Goal: Task Accomplishment & Management: Manage account settings

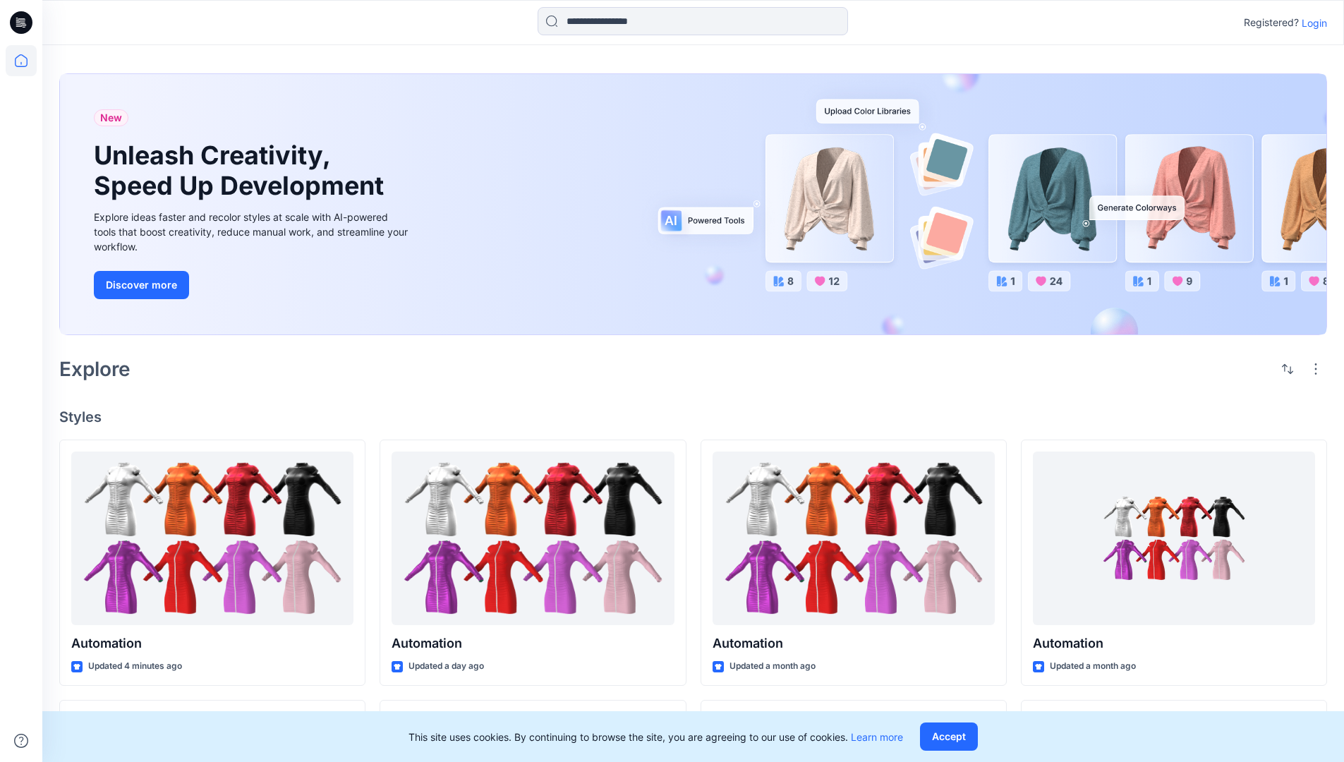
click at [1311, 23] on p "Login" at bounding box center [1314, 23] width 25 height 15
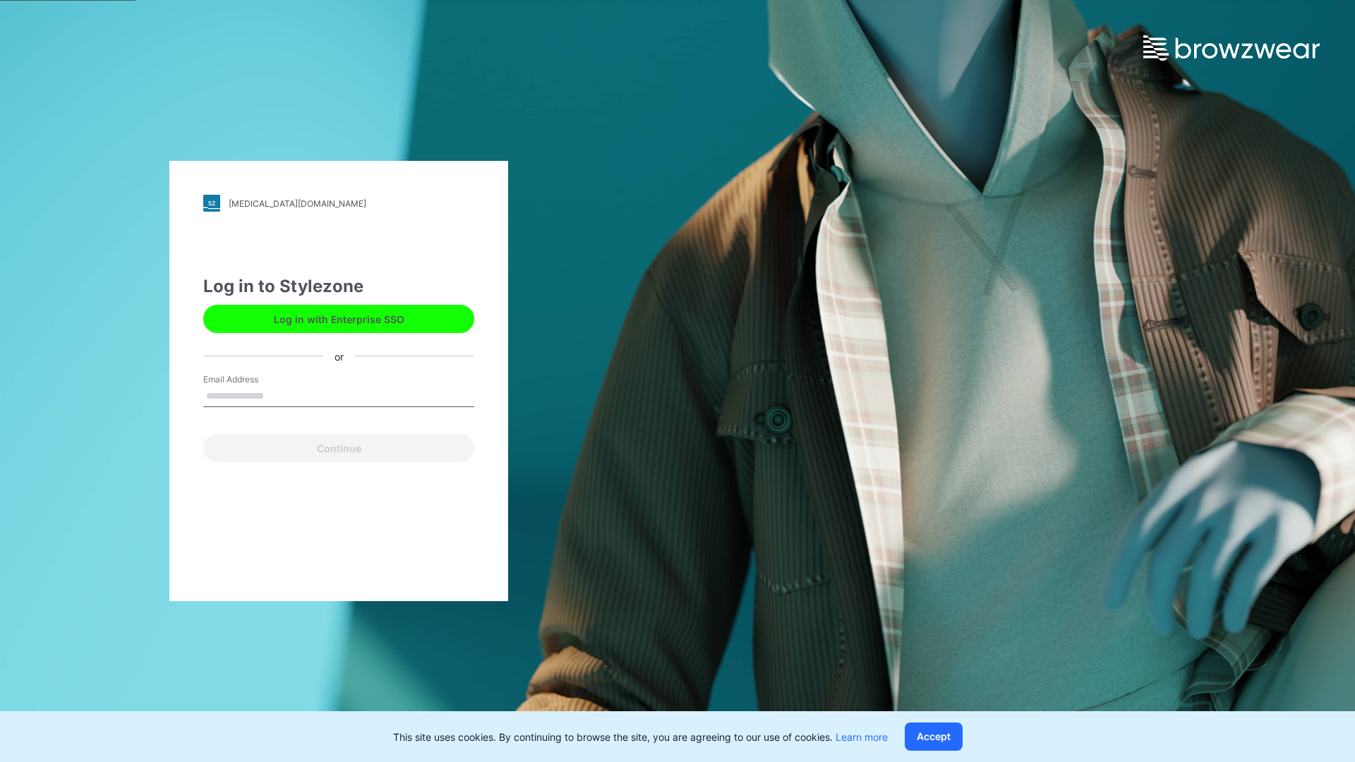
click at [279, 395] on input "Email Address" at bounding box center [338, 396] width 271 height 21
type input "**********"
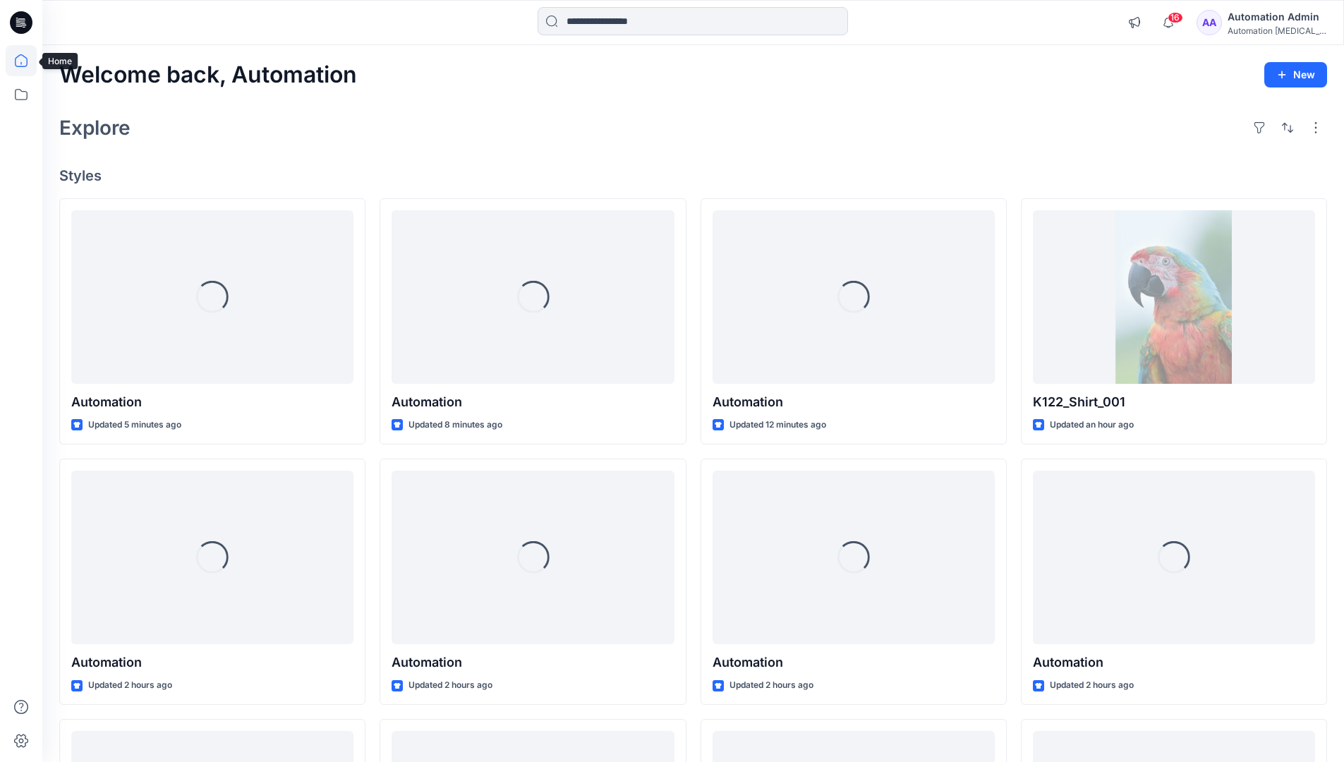
click at [27, 61] on icon at bounding box center [21, 60] width 13 height 13
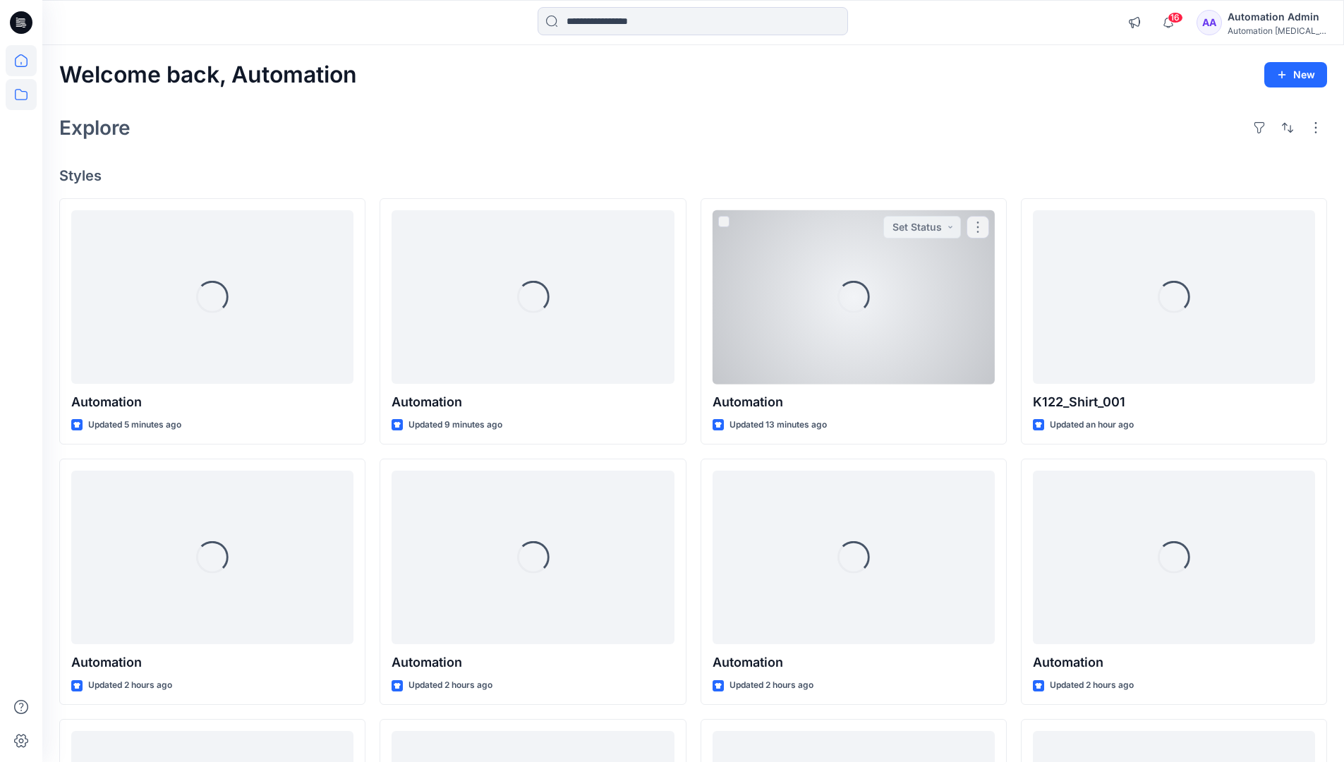
click at [24, 93] on icon at bounding box center [21, 94] width 31 height 31
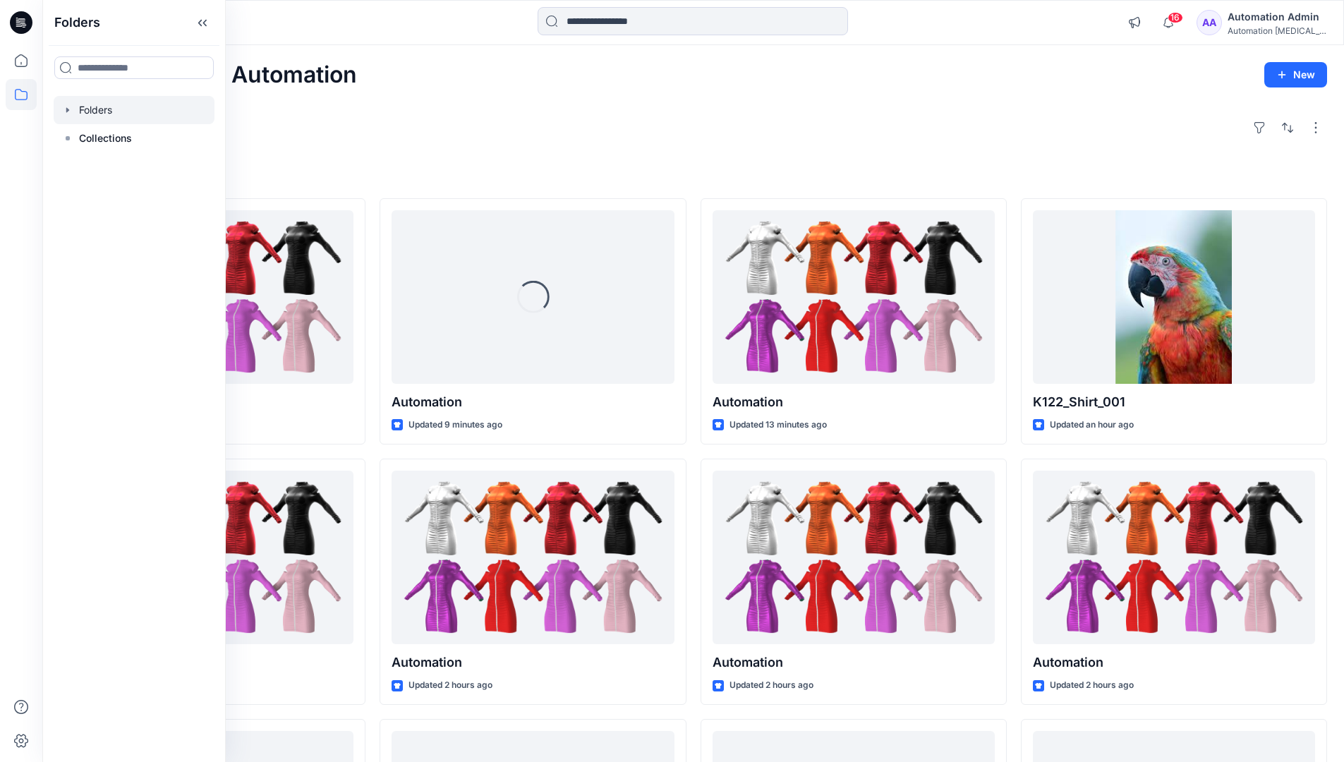
click at [106, 113] on div at bounding box center [134, 110] width 161 height 28
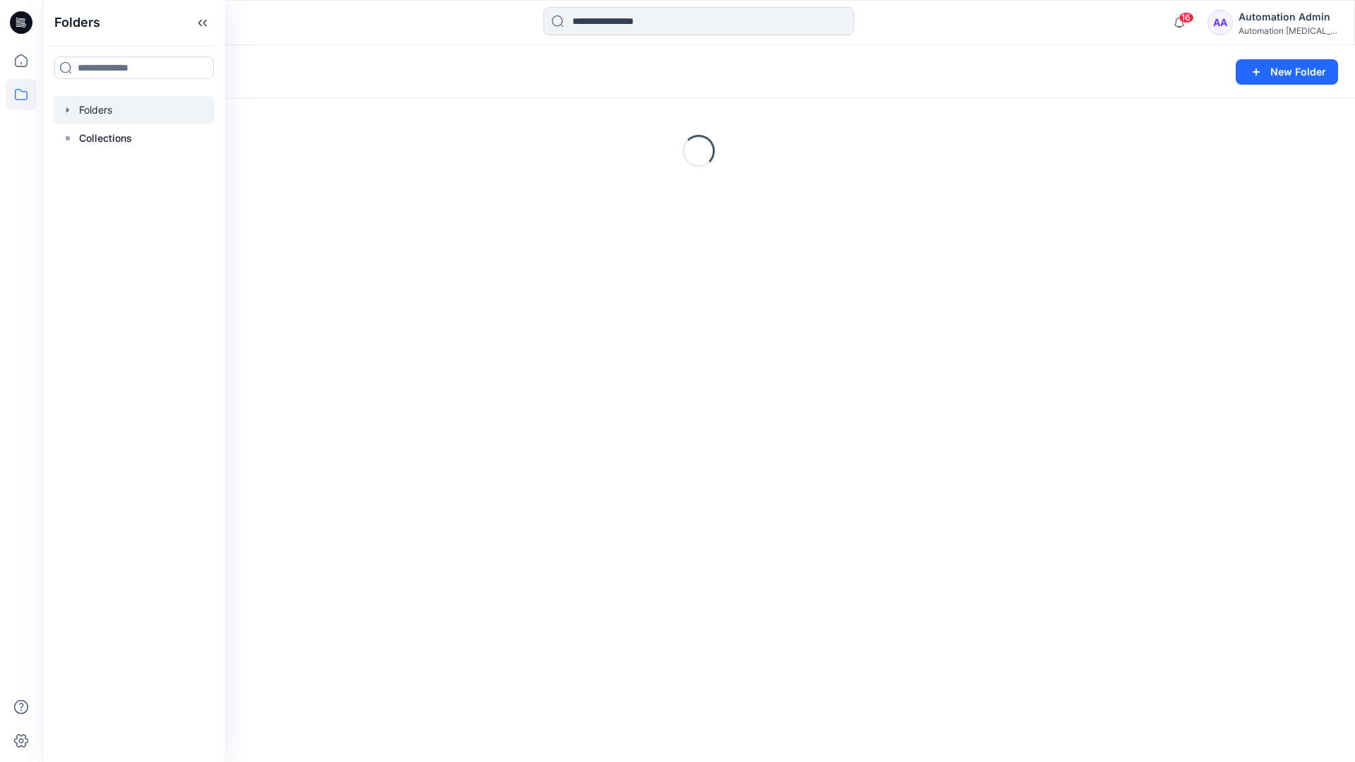
click at [504, 550] on div "Folders New Folder Loading..." at bounding box center [698, 403] width 1312 height 717
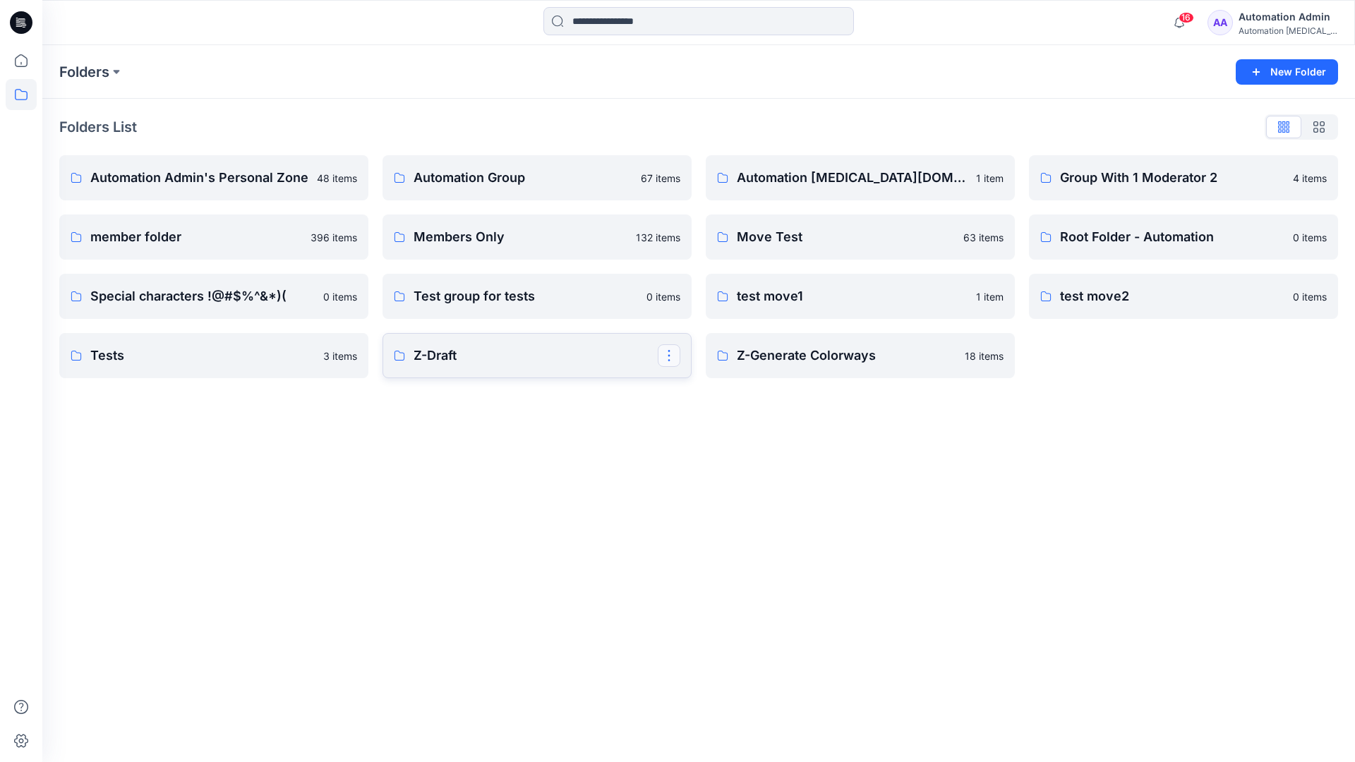
click at [666, 358] on button "button" at bounding box center [669, 355] width 23 height 23
click at [700, 391] on p "Edit" at bounding box center [695, 388] width 18 height 15
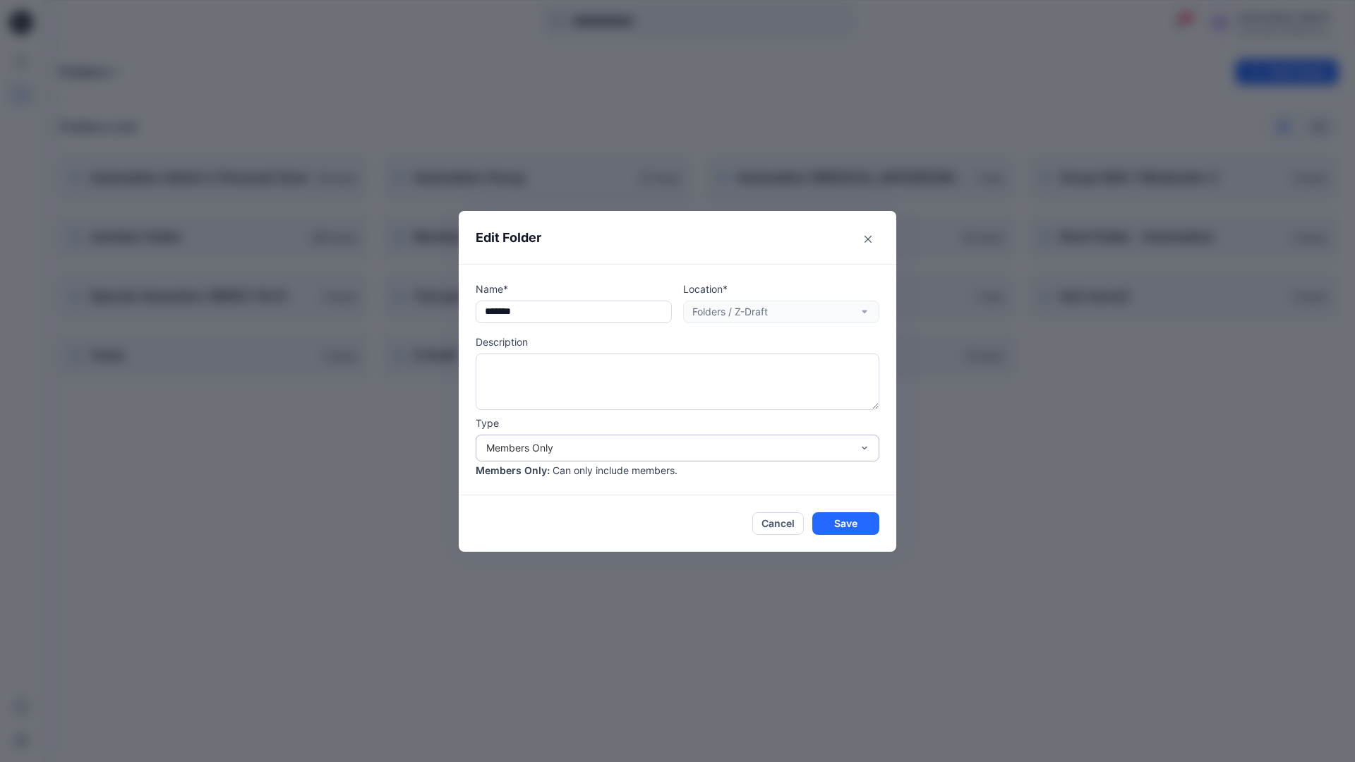
click at [706, 450] on div "Members Only" at bounding box center [668, 447] width 365 height 15
click at [623, 536] on div "Public" at bounding box center [677, 528] width 398 height 25
click at [830, 526] on button "Save" at bounding box center [845, 523] width 67 height 23
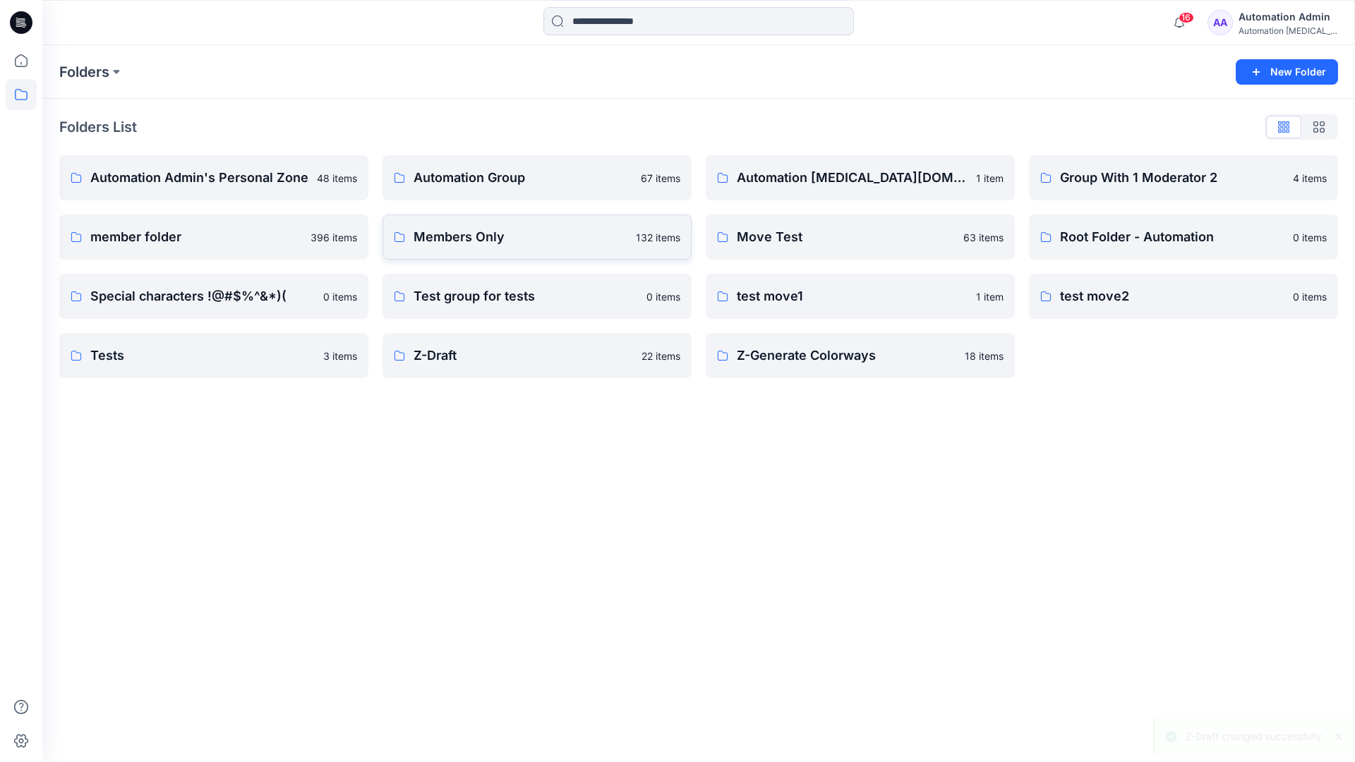
click at [604, 246] on p "Members Only" at bounding box center [520, 237] width 214 height 20
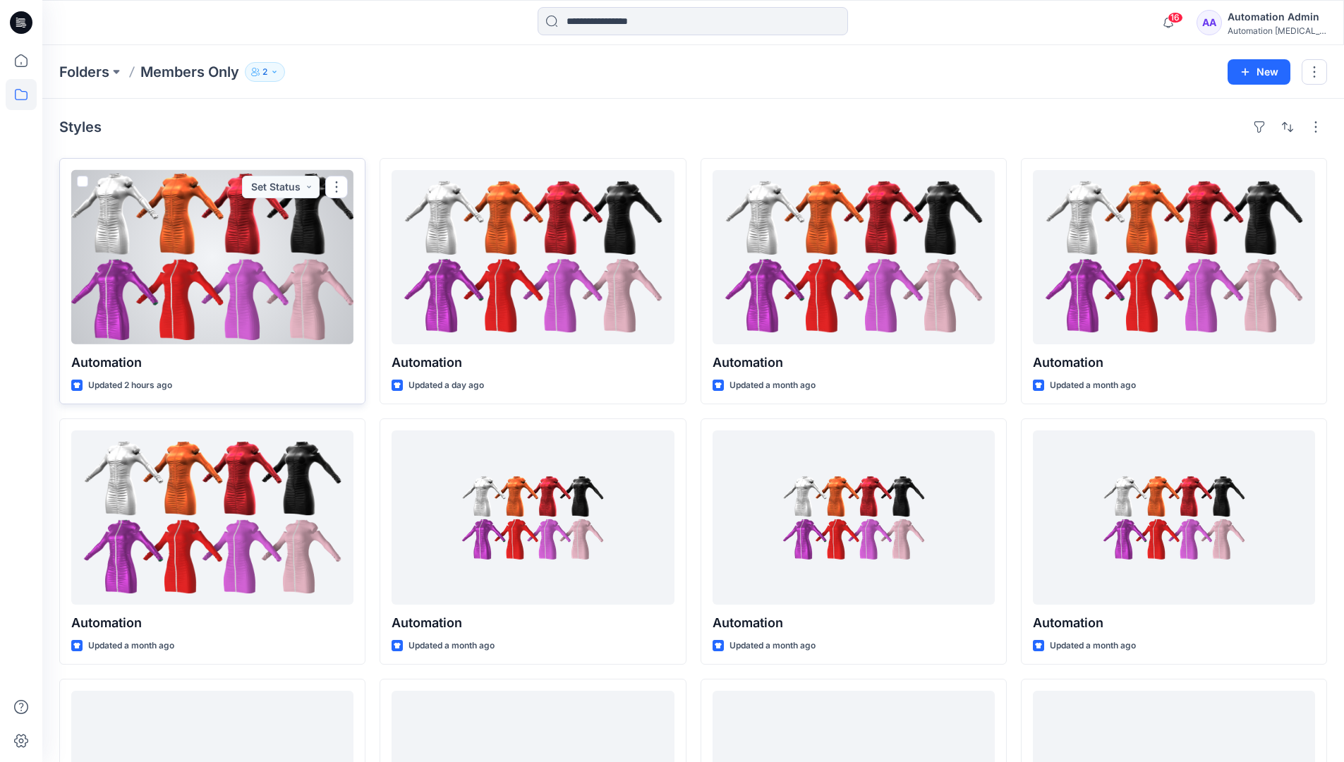
click at [82, 182] on span at bounding box center [82, 181] width 11 height 11
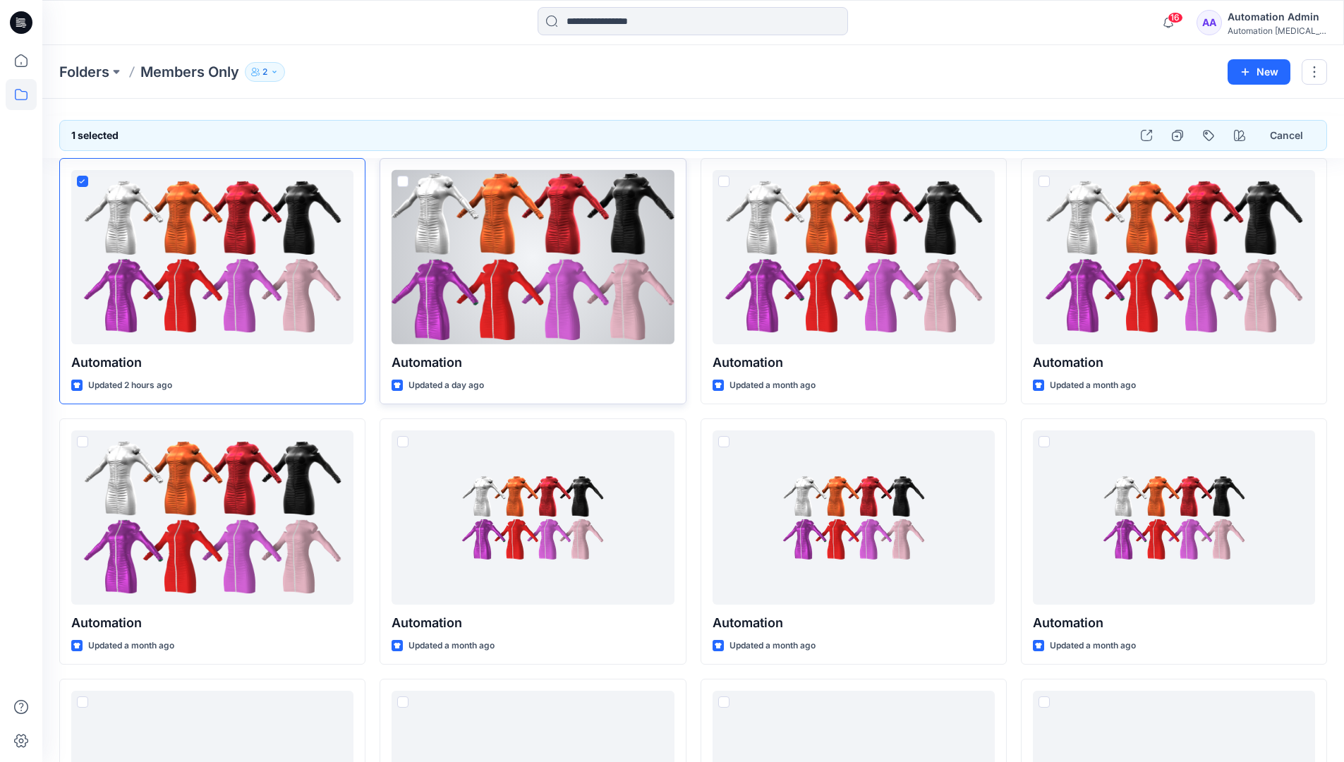
click at [401, 182] on span at bounding box center [402, 181] width 11 height 11
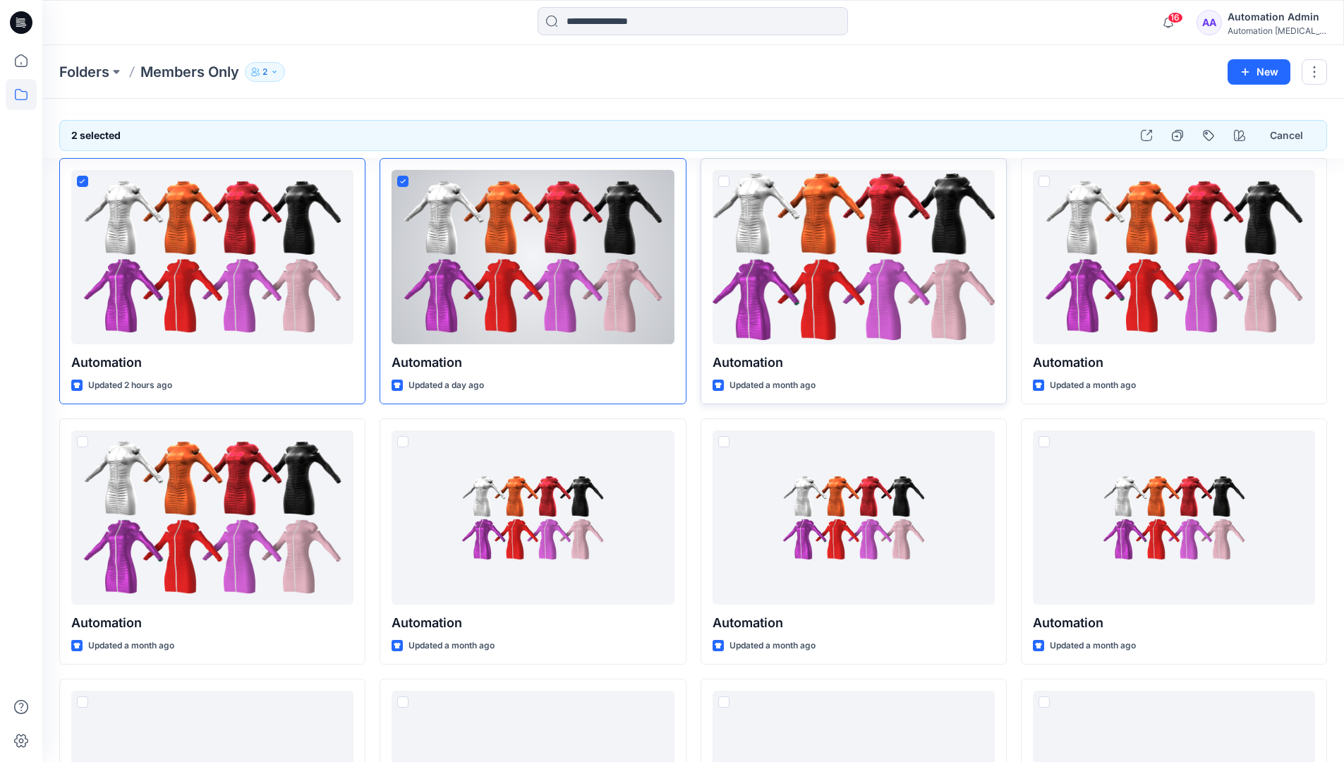
click at [722, 181] on span at bounding box center [723, 181] width 11 height 11
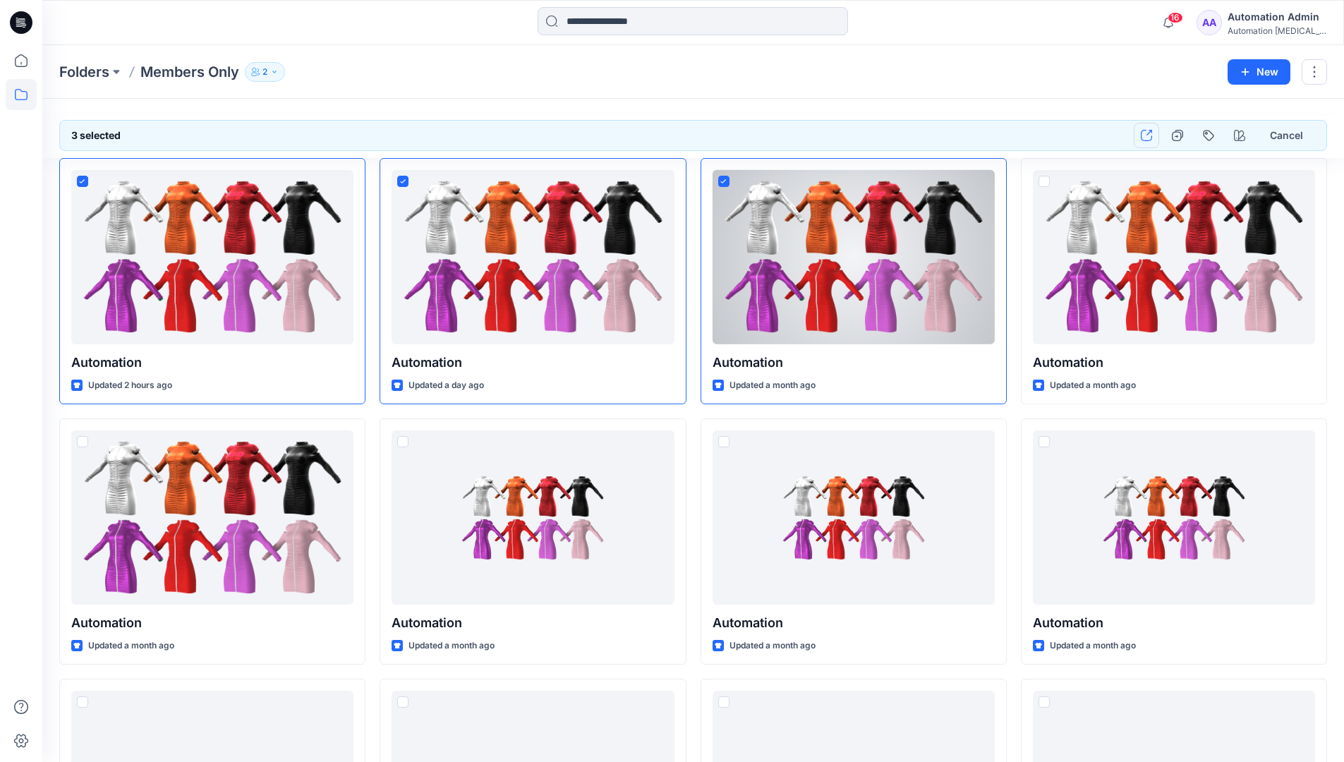
click at [1150, 140] on icon "button" at bounding box center [1146, 135] width 11 height 11
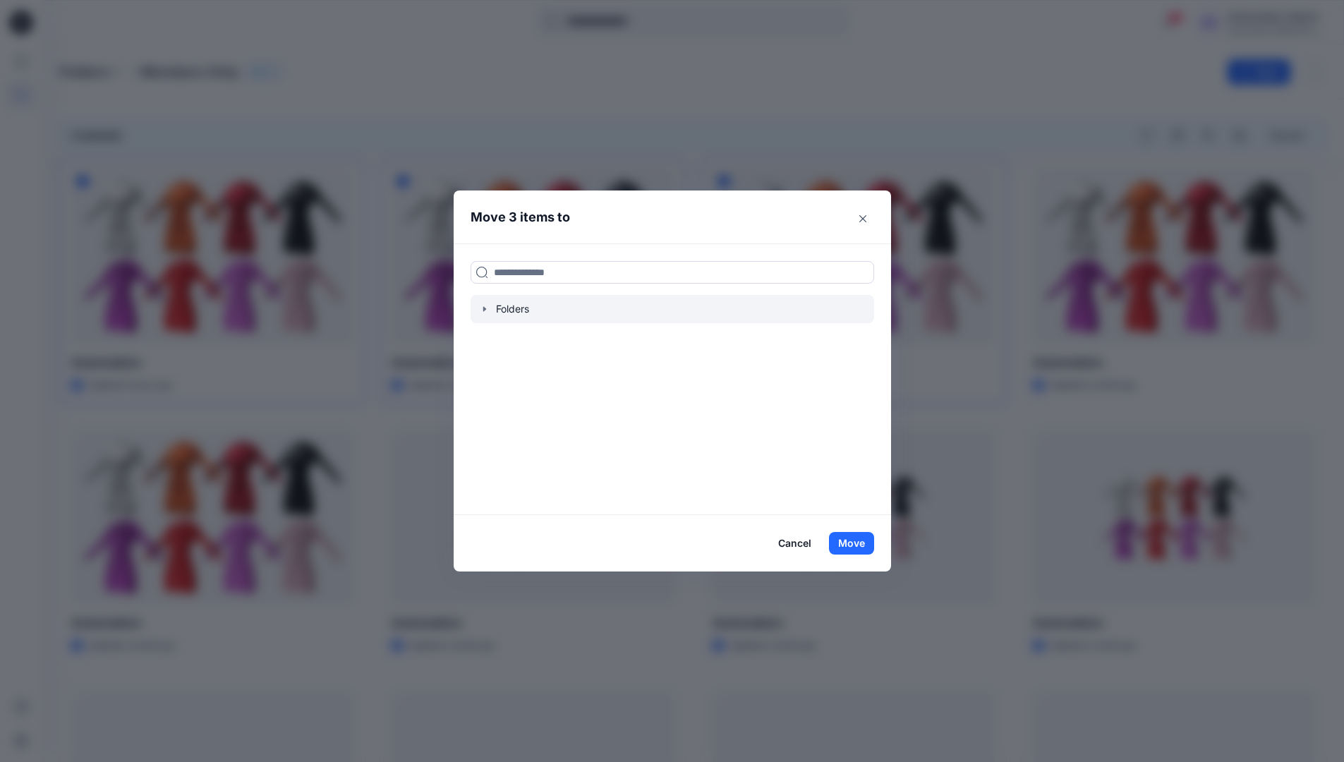
click at [485, 308] on icon "button" at bounding box center [484, 308] width 3 height 5
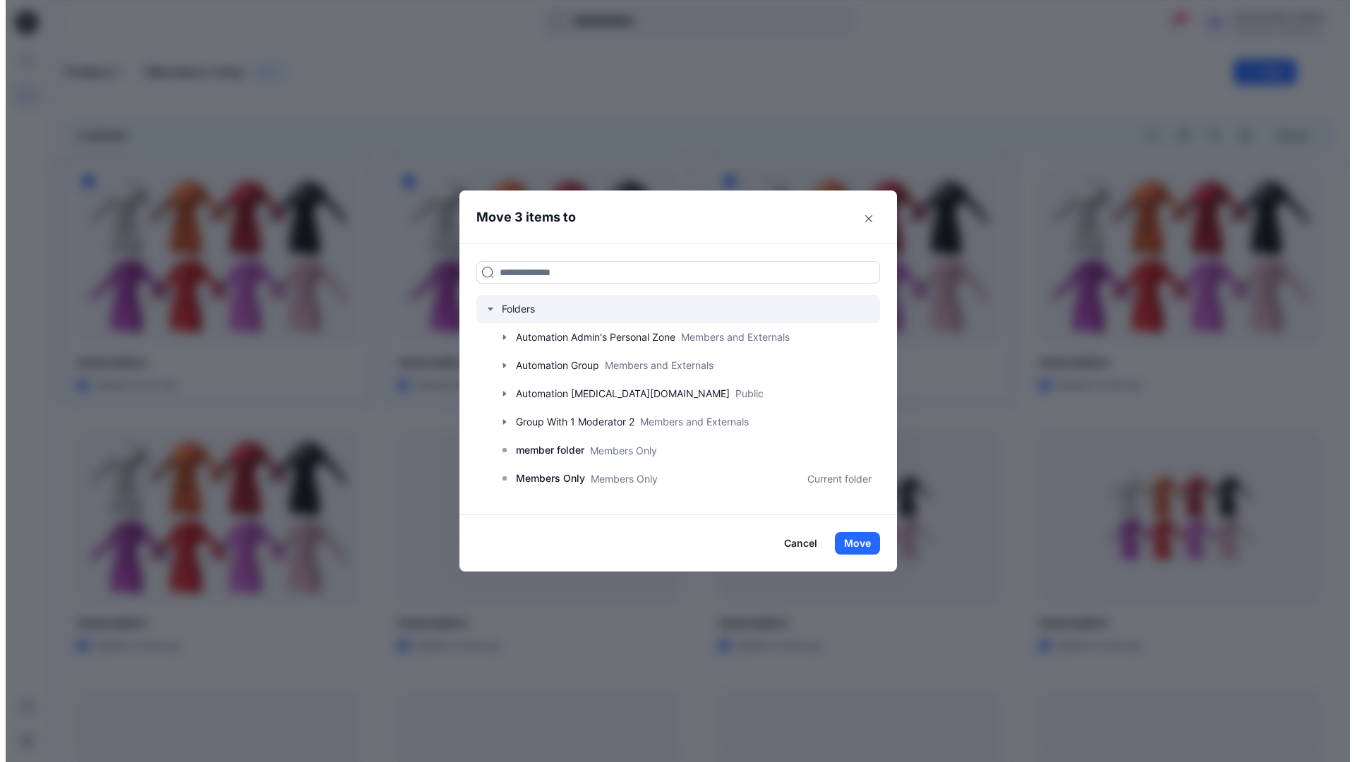
scroll to position [249, 0]
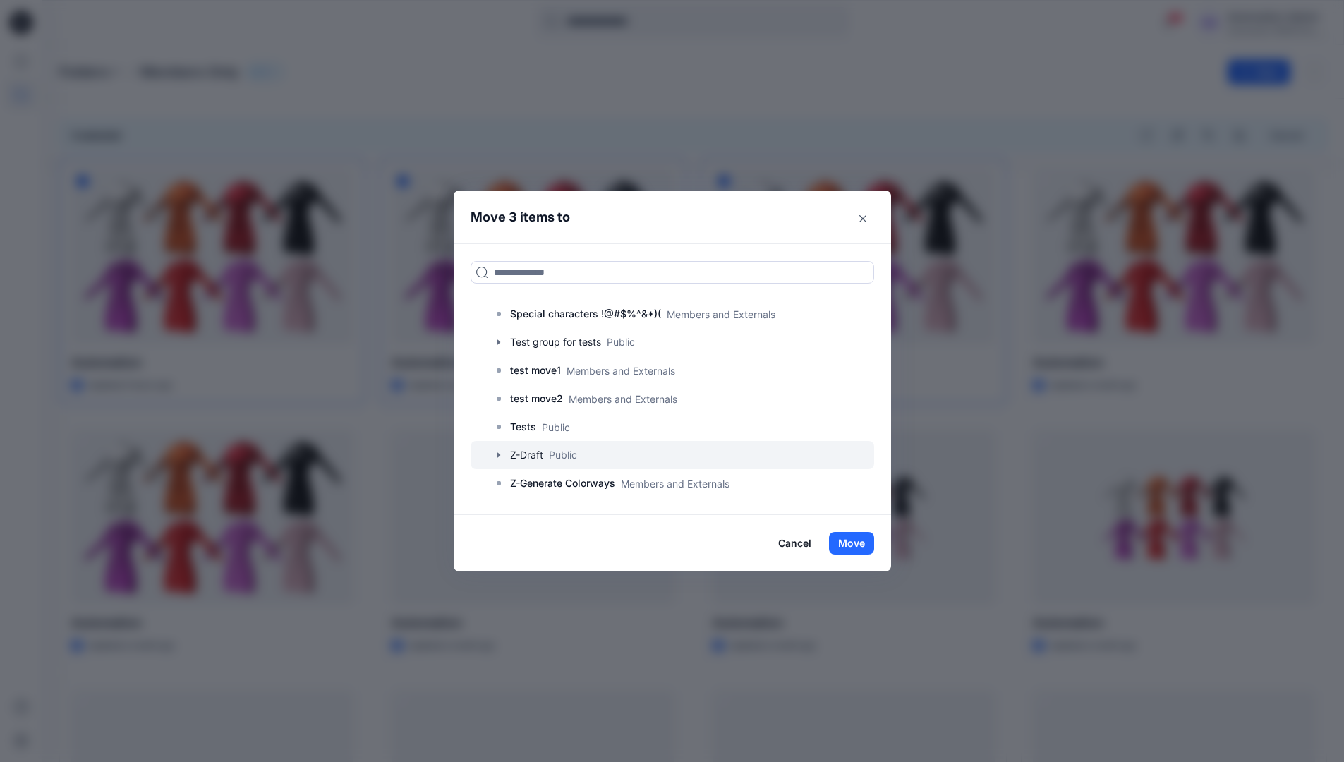
click at [563, 457] on div at bounding box center [673, 455] width 404 height 28
click at [858, 546] on button "Move" at bounding box center [851, 543] width 45 height 23
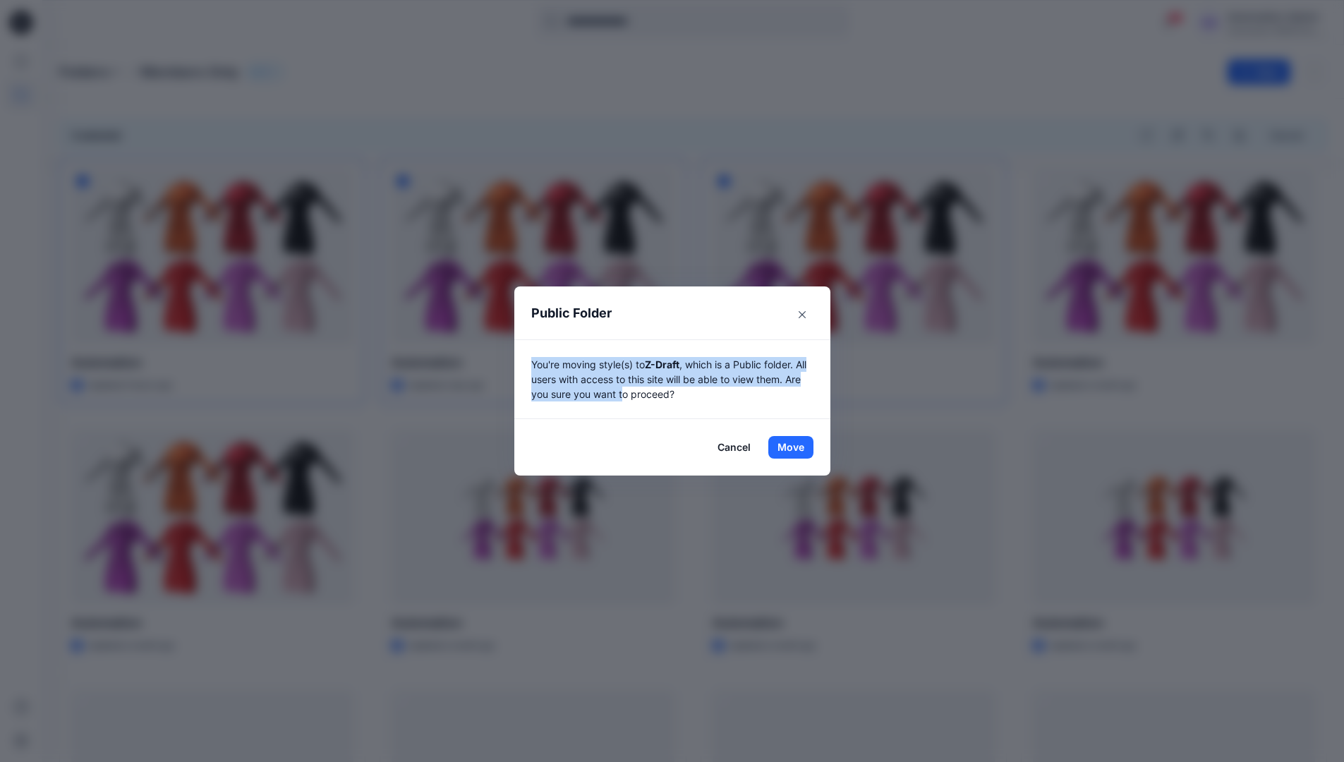
drag, startPoint x: 858, startPoint y: 546, endPoint x: 630, endPoint y: 398, distance: 271.8
click at [630, 398] on p "You're moving style(s) to Z-Draft , which is a Public folder. All users with ac…" at bounding box center [672, 379] width 282 height 44
click at [796, 447] on button "Move" at bounding box center [790, 447] width 45 height 23
click at [85, 73] on p "Folders" at bounding box center [84, 72] width 50 height 20
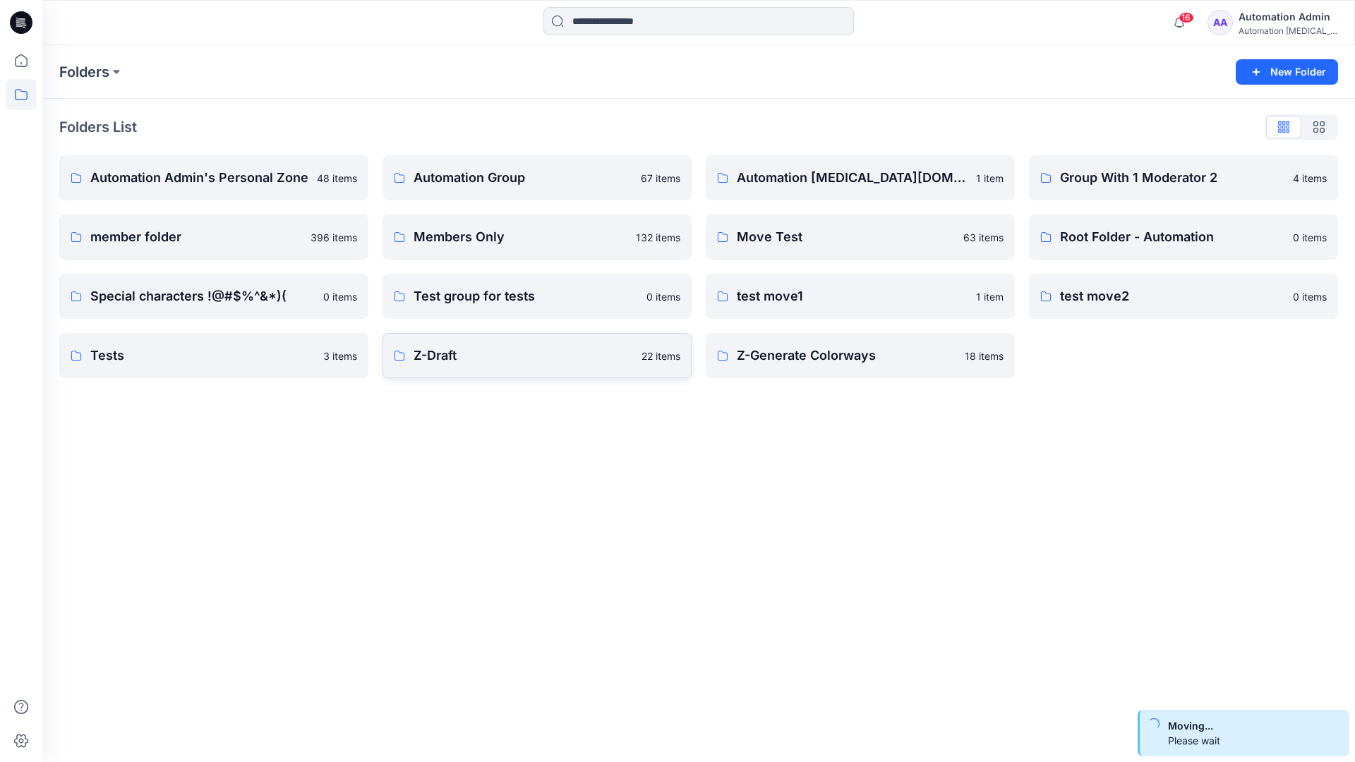
click at [454, 349] on p "Z-Draft" at bounding box center [522, 356] width 219 height 20
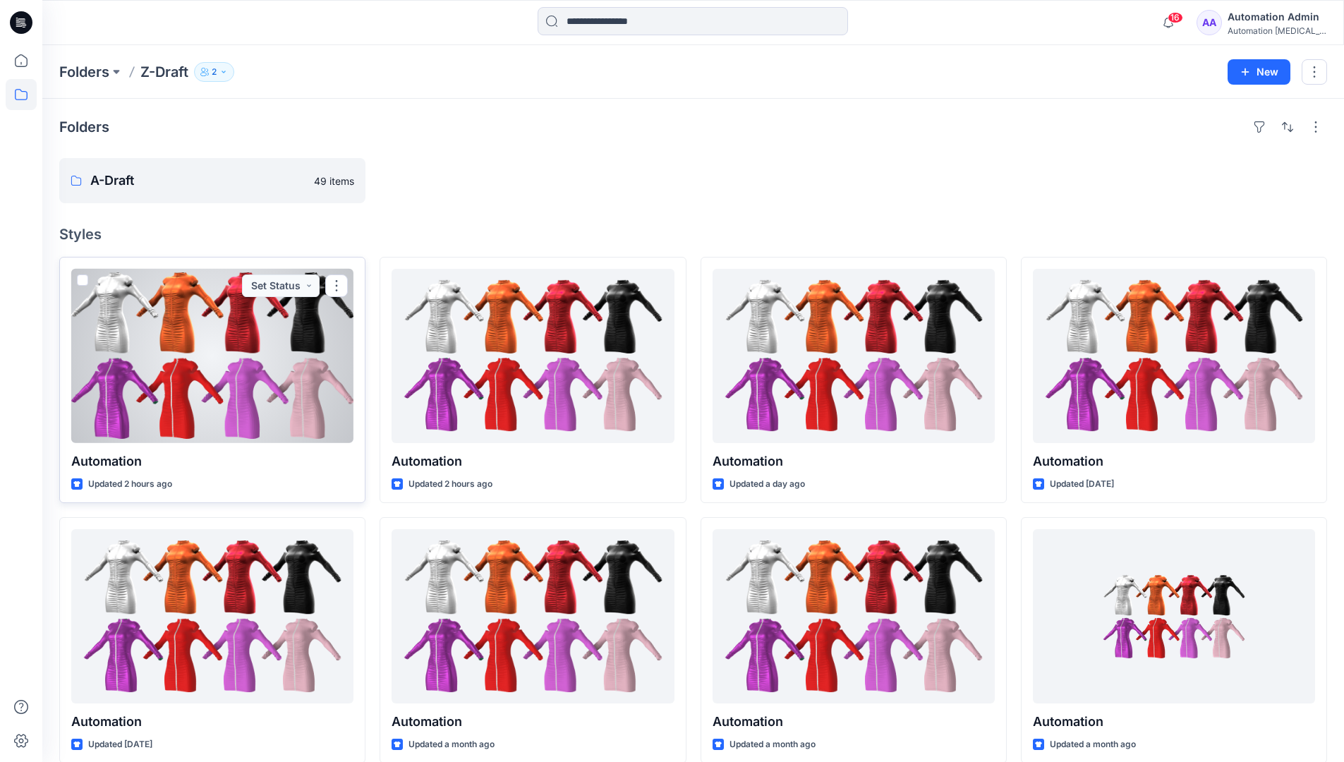
click at [82, 282] on span at bounding box center [82, 279] width 11 height 11
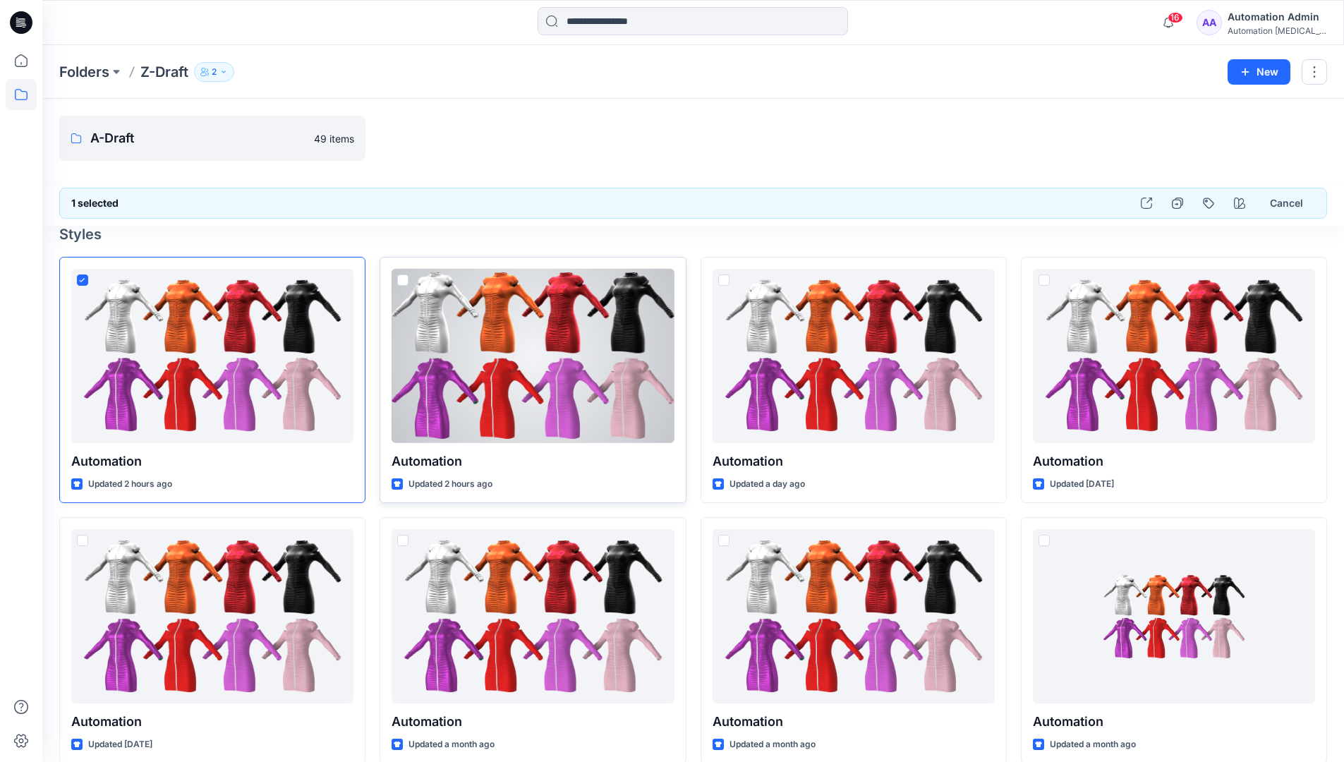
click at [404, 281] on span at bounding box center [402, 279] width 11 height 11
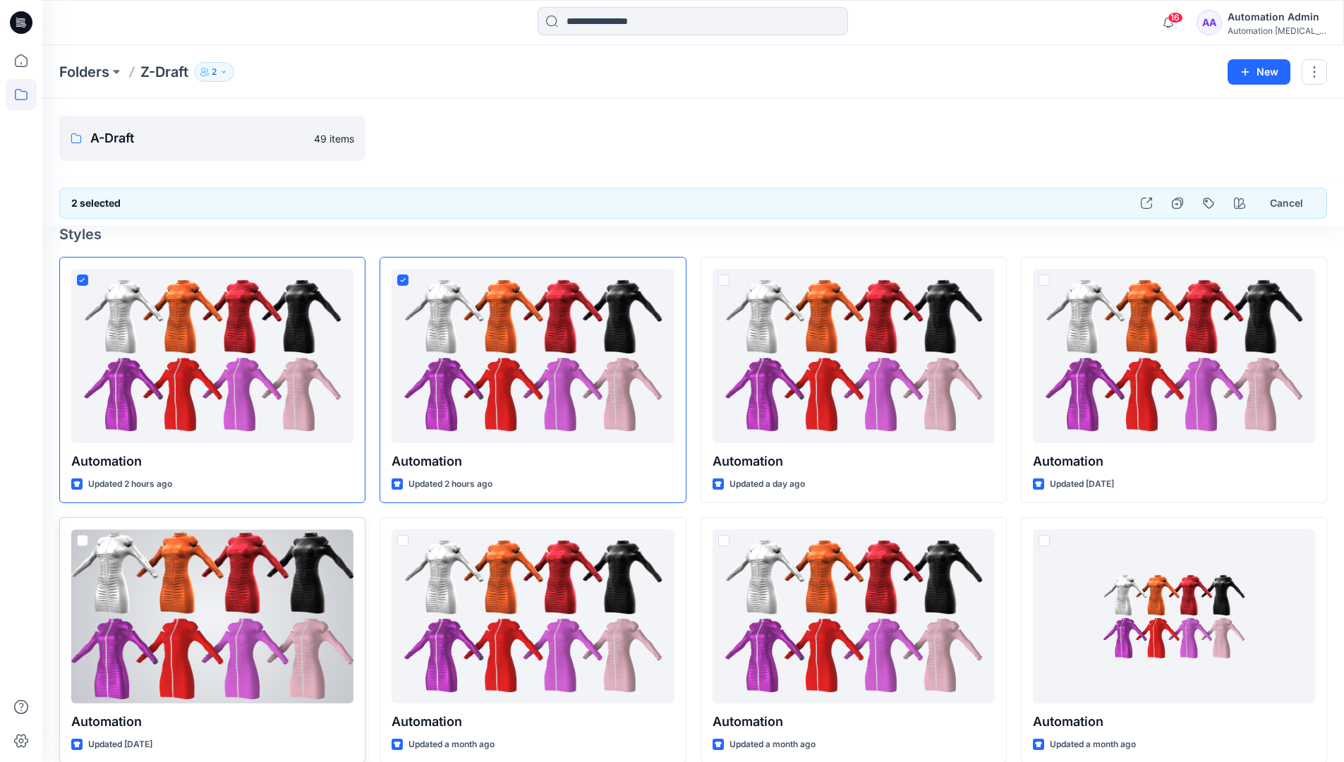
click at [84, 541] on span at bounding box center [82, 540] width 11 height 11
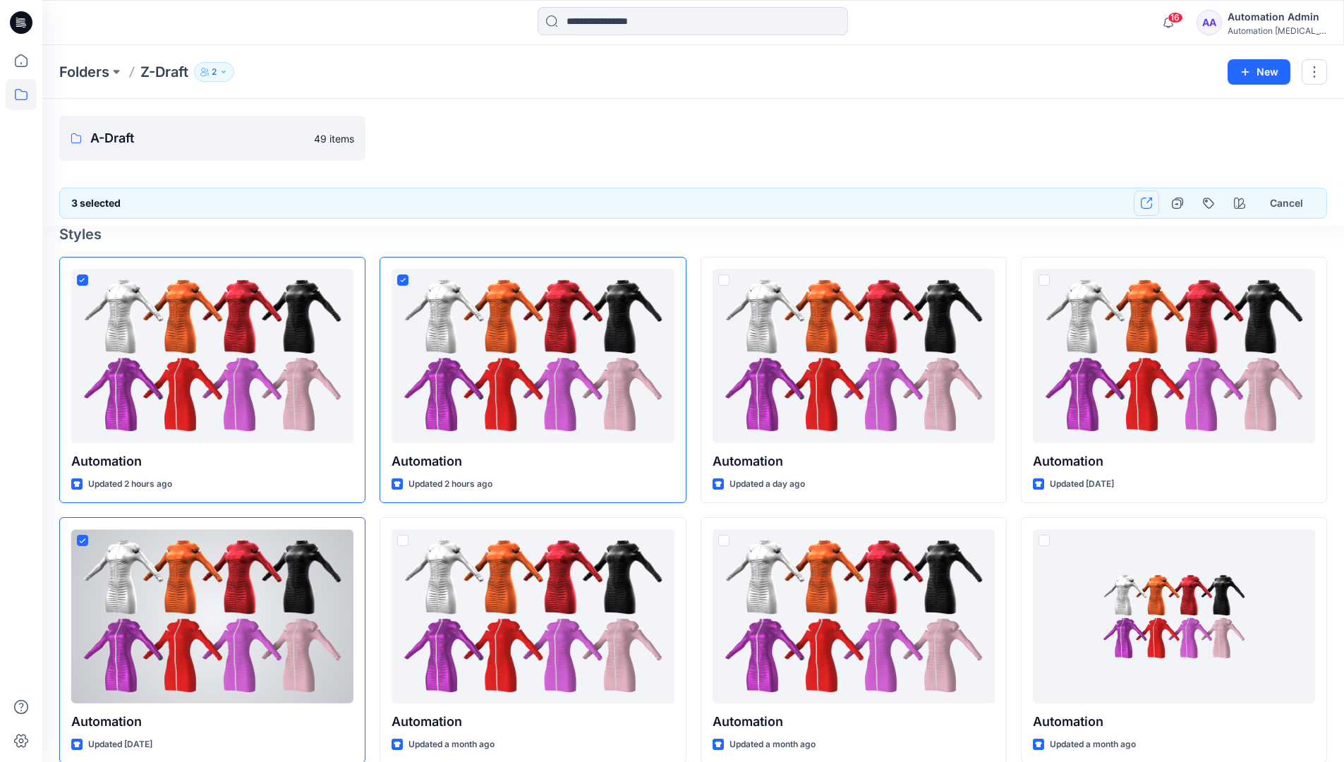
click at [1144, 203] on icon "button" at bounding box center [1146, 203] width 11 height 11
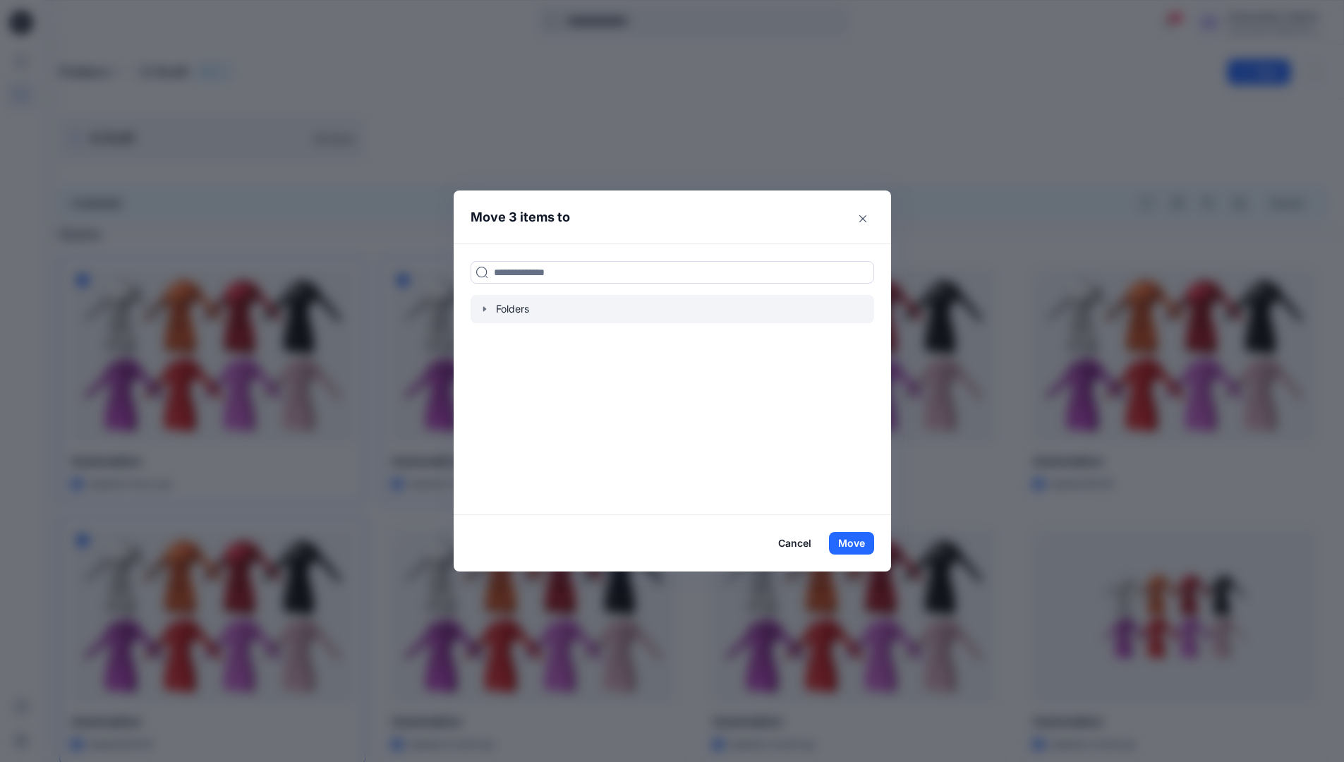
click at [485, 308] on icon "button" at bounding box center [484, 308] width 3 height 5
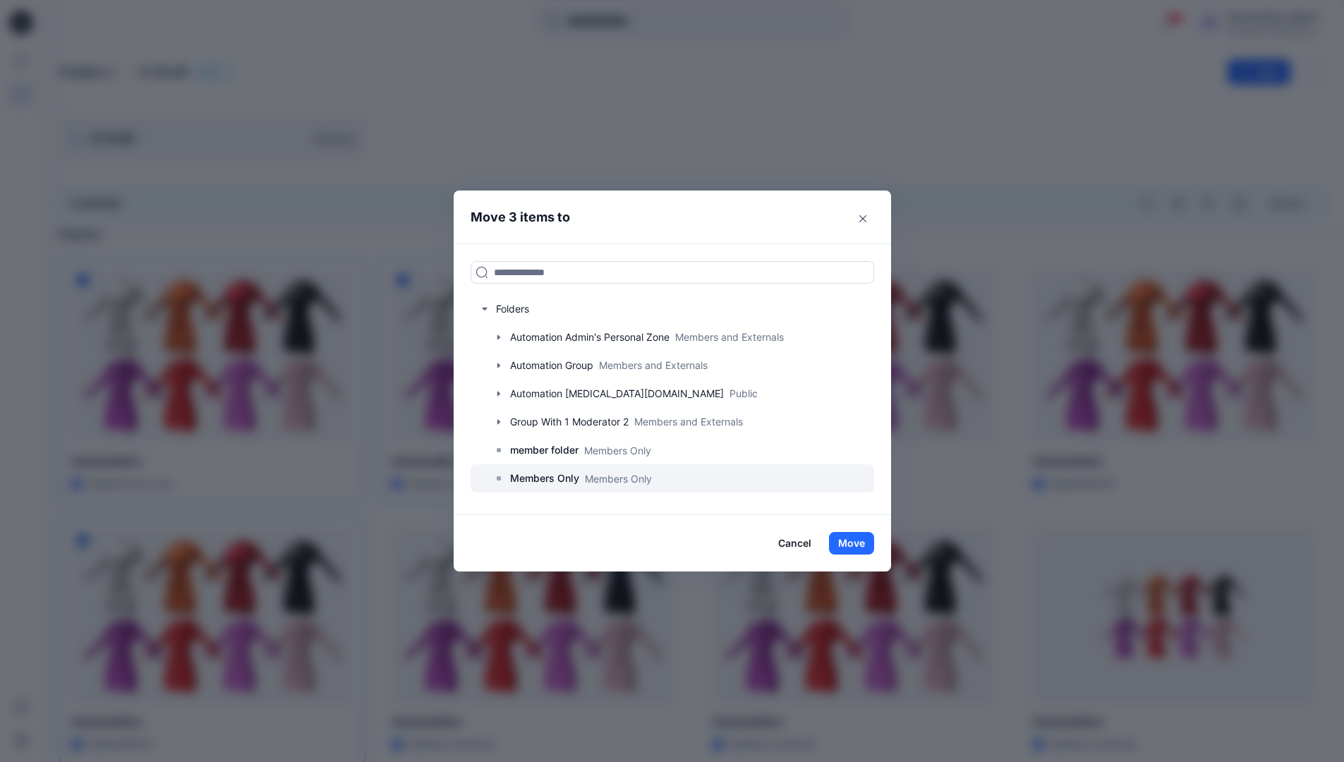
click at [557, 479] on p "Members Only" at bounding box center [544, 478] width 69 height 17
click at [848, 540] on button "Move" at bounding box center [851, 543] width 45 height 23
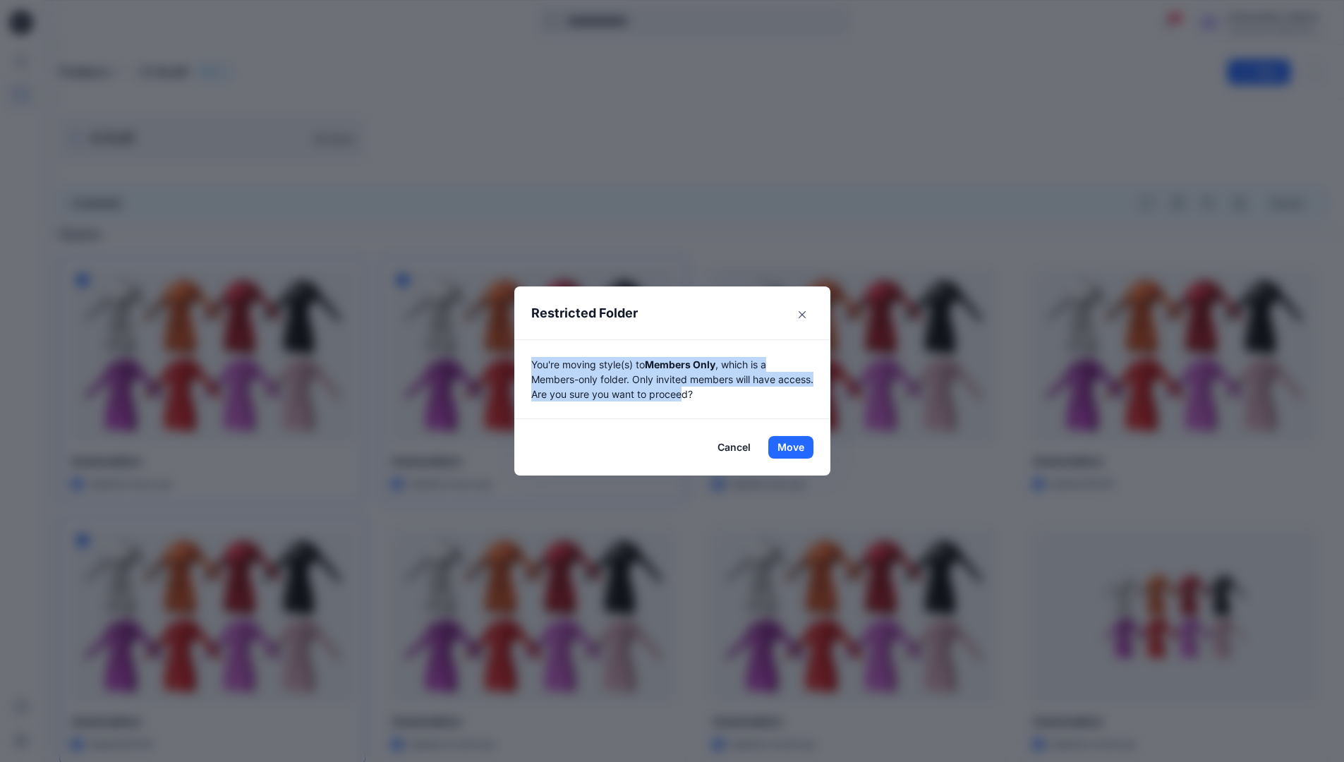
drag, startPoint x: 848, startPoint y: 540, endPoint x: 727, endPoint y: 404, distance: 181.4
click at [727, 404] on div "You're moving style(s) to Members Only , which is a Members-only folder. Only i…" at bounding box center [672, 379] width 316 height 80
click at [796, 447] on button "Move" at bounding box center [790, 447] width 45 height 23
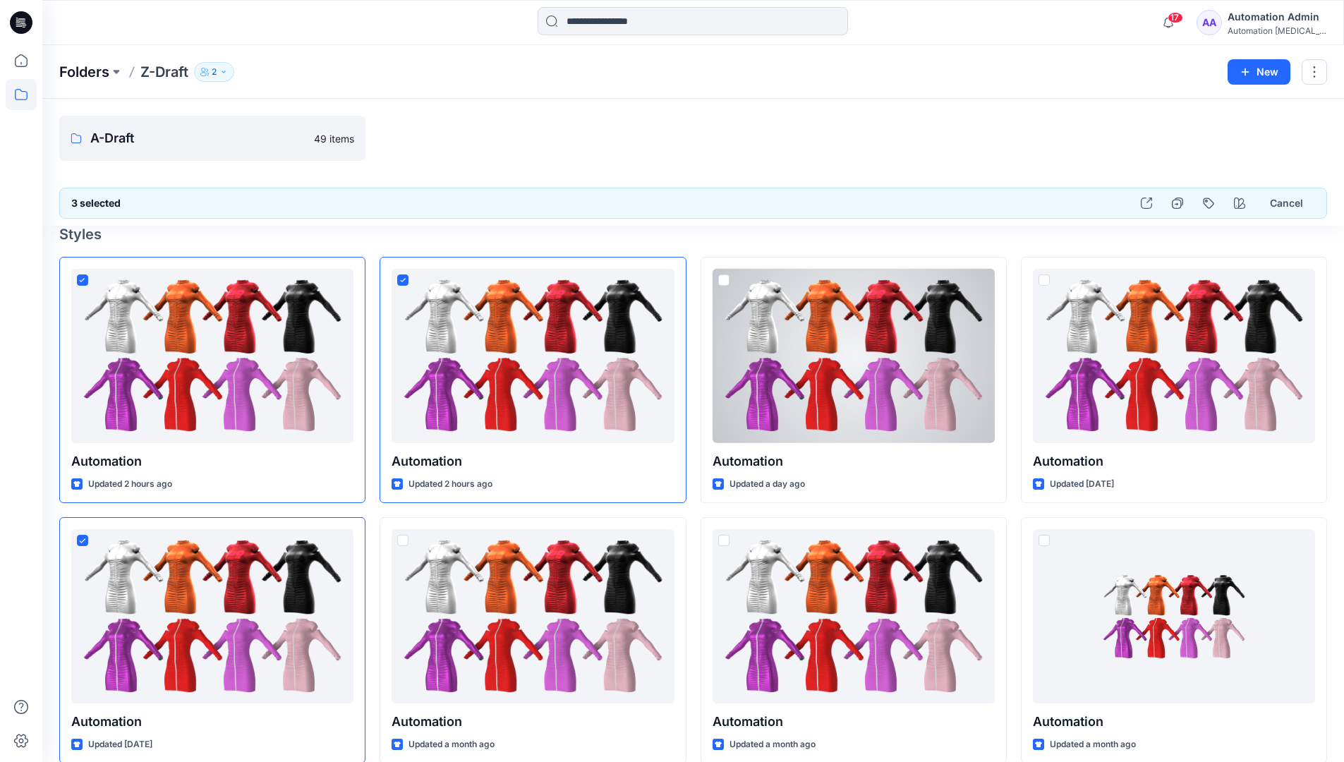
click at [78, 71] on p "Folders" at bounding box center [84, 72] width 50 height 20
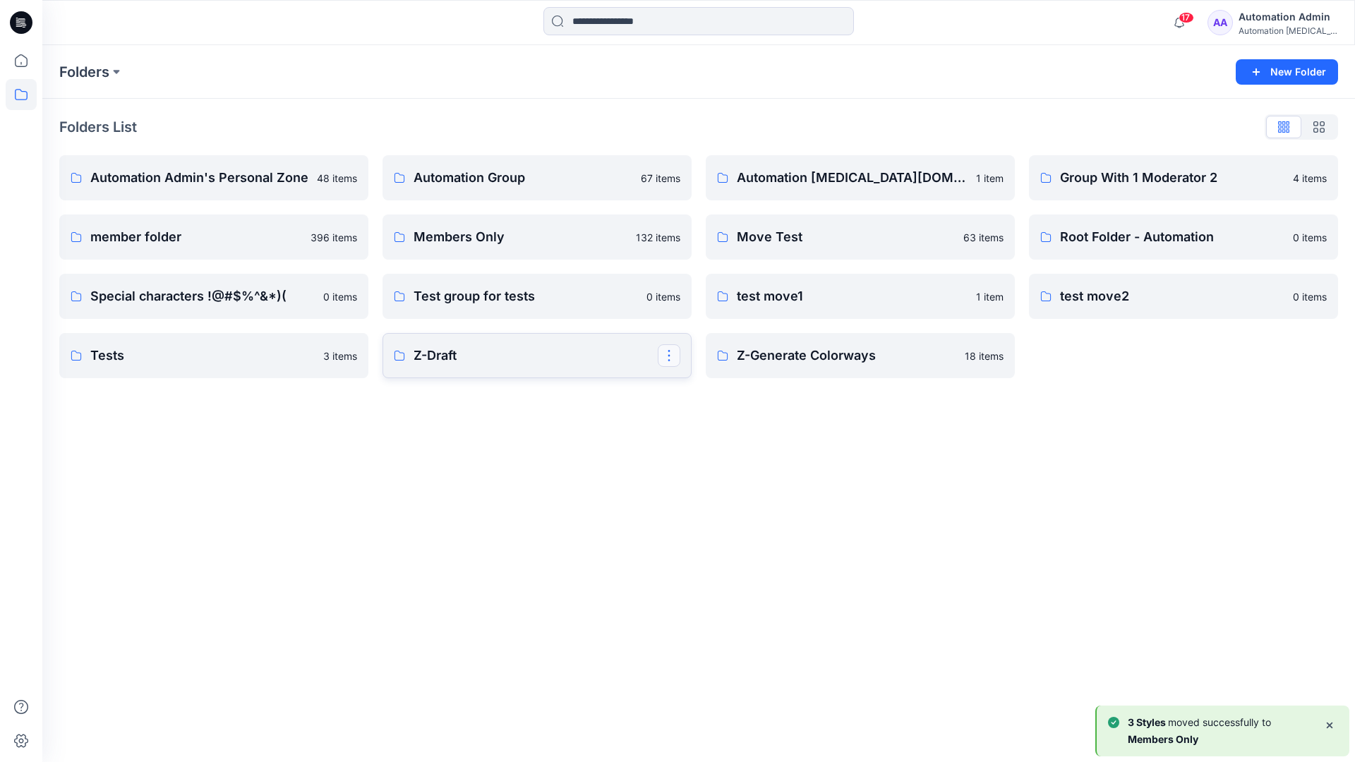
click at [671, 350] on button "button" at bounding box center [669, 355] width 23 height 23
click at [718, 393] on button "Edit" at bounding box center [736, 388] width 152 height 26
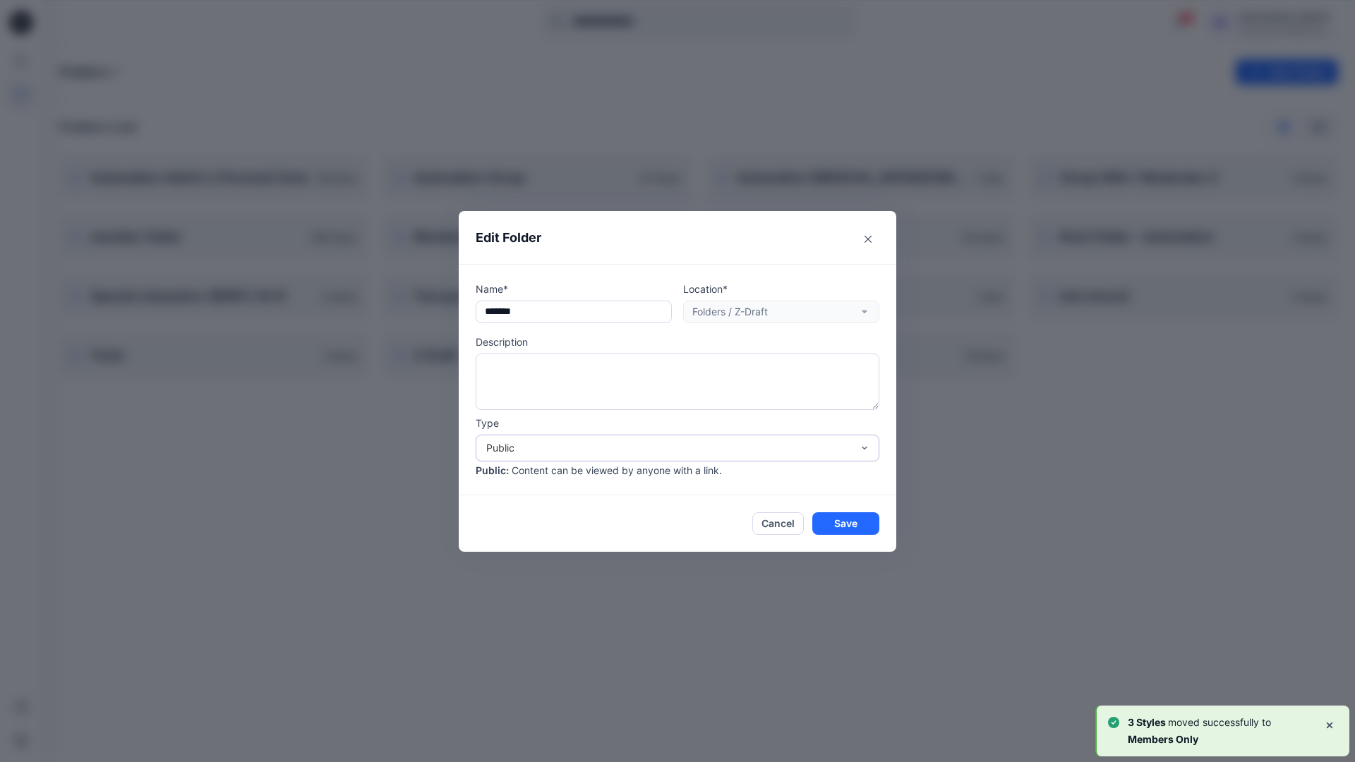
click at [528, 444] on div "Public" at bounding box center [668, 447] width 365 height 15
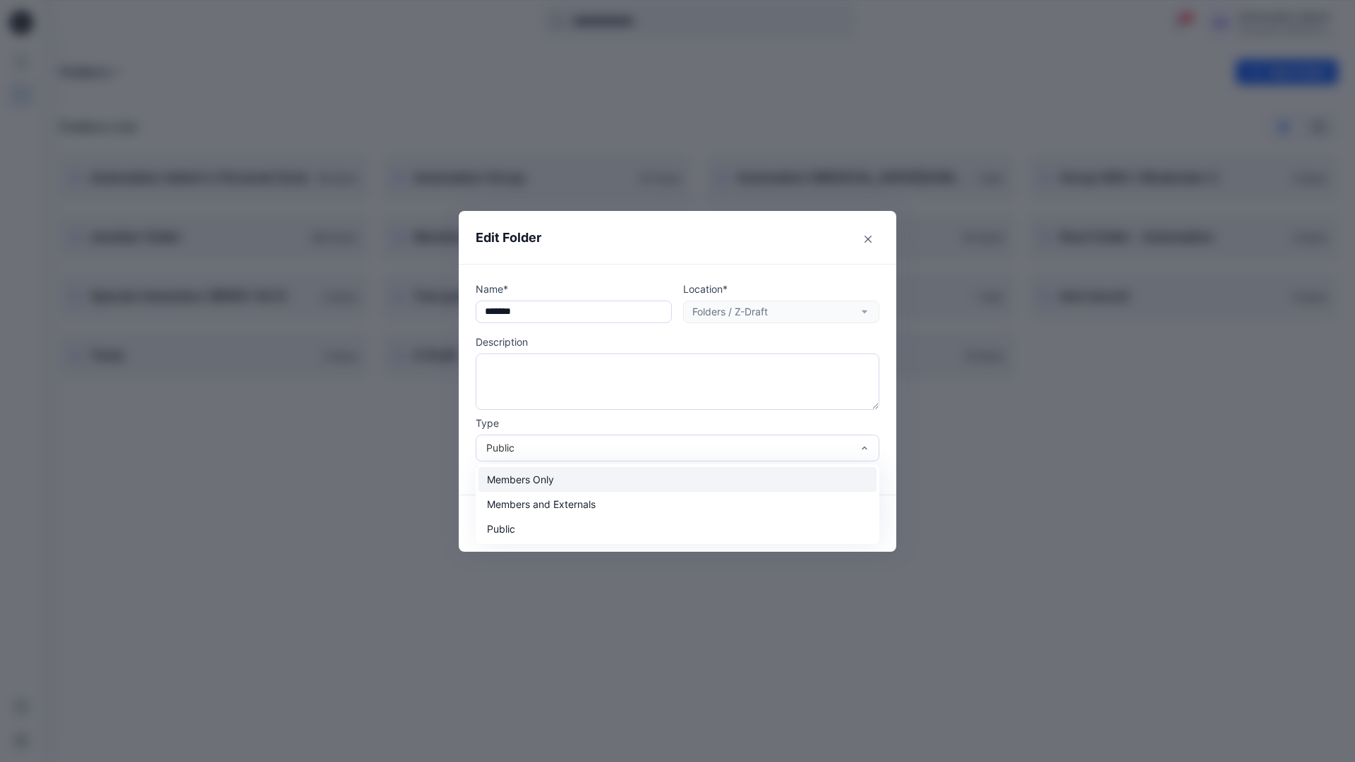
click at [526, 480] on div "Members Only" at bounding box center [677, 479] width 398 height 25
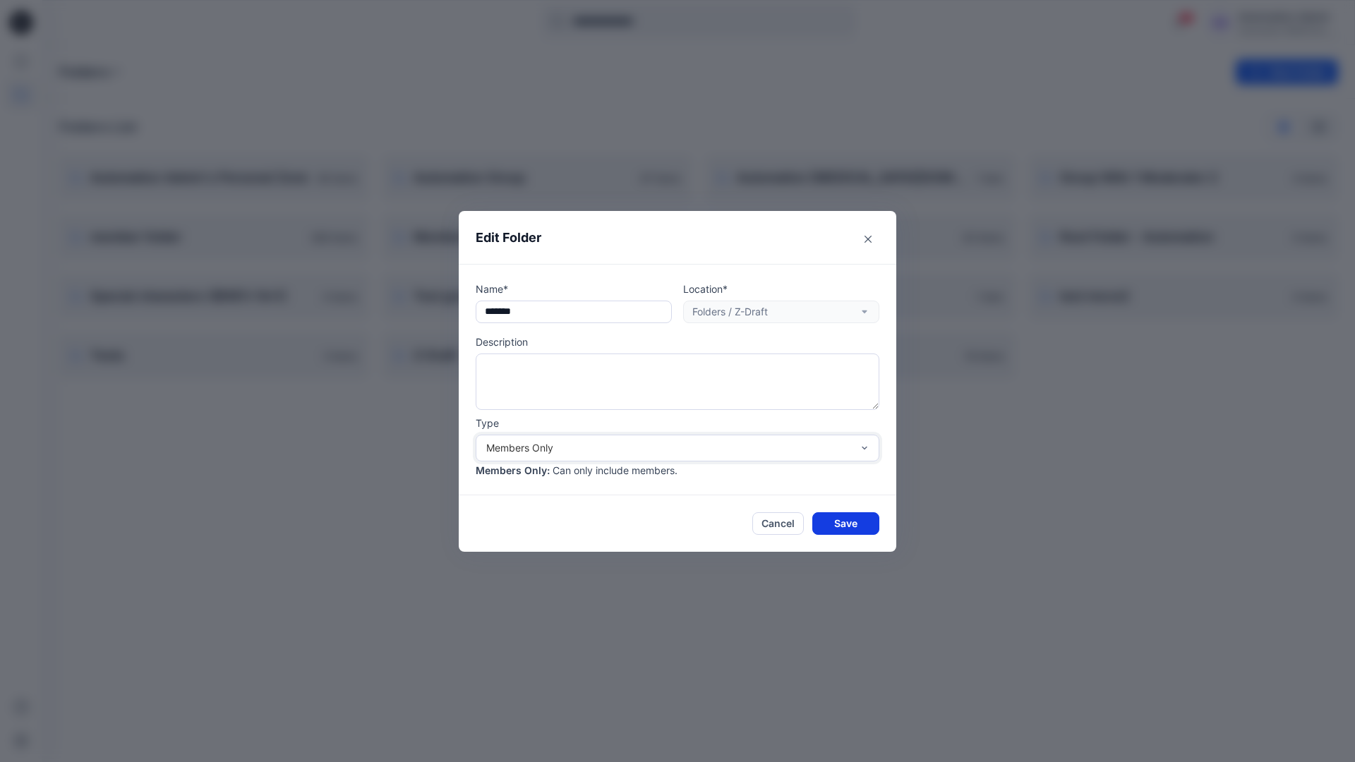
click at [838, 521] on button "Save" at bounding box center [845, 523] width 67 height 23
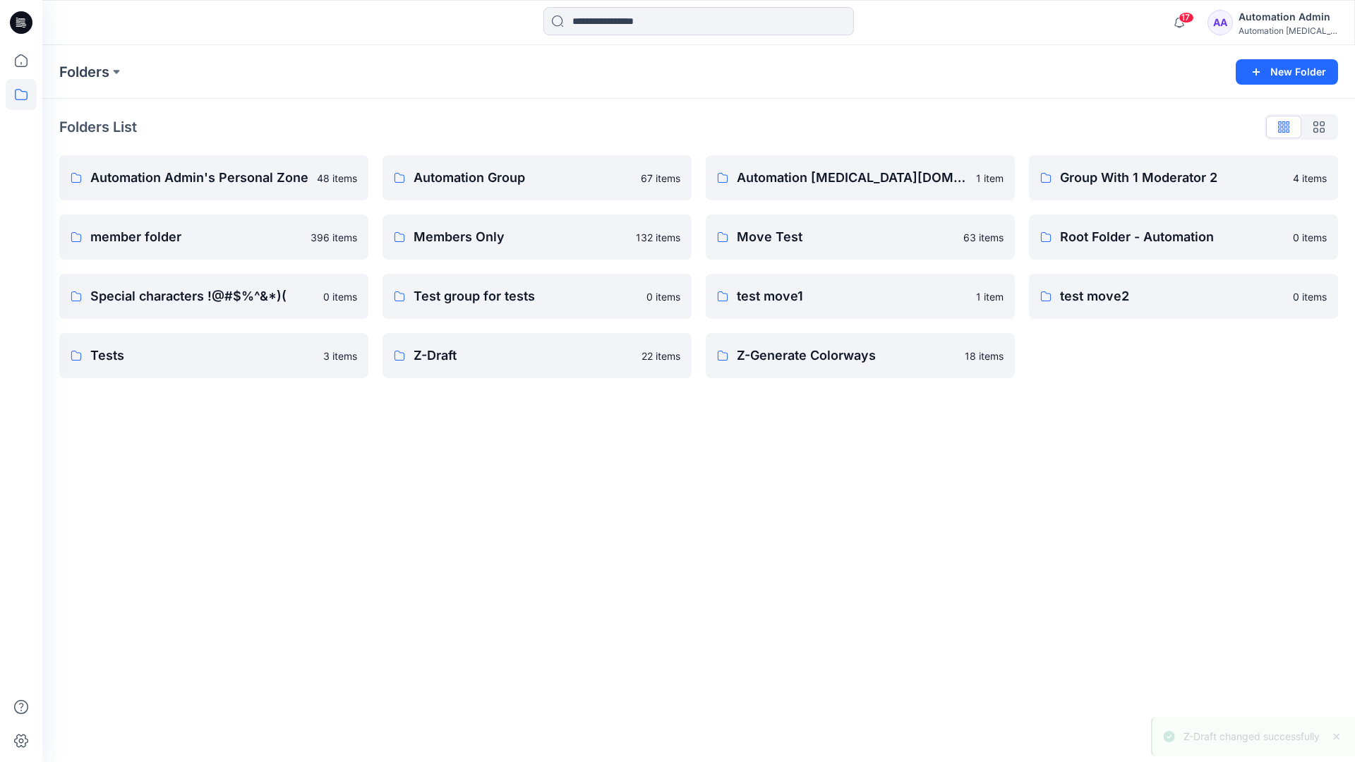
click at [1264, 23] on div "Automation Admin" at bounding box center [1287, 16] width 99 height 17
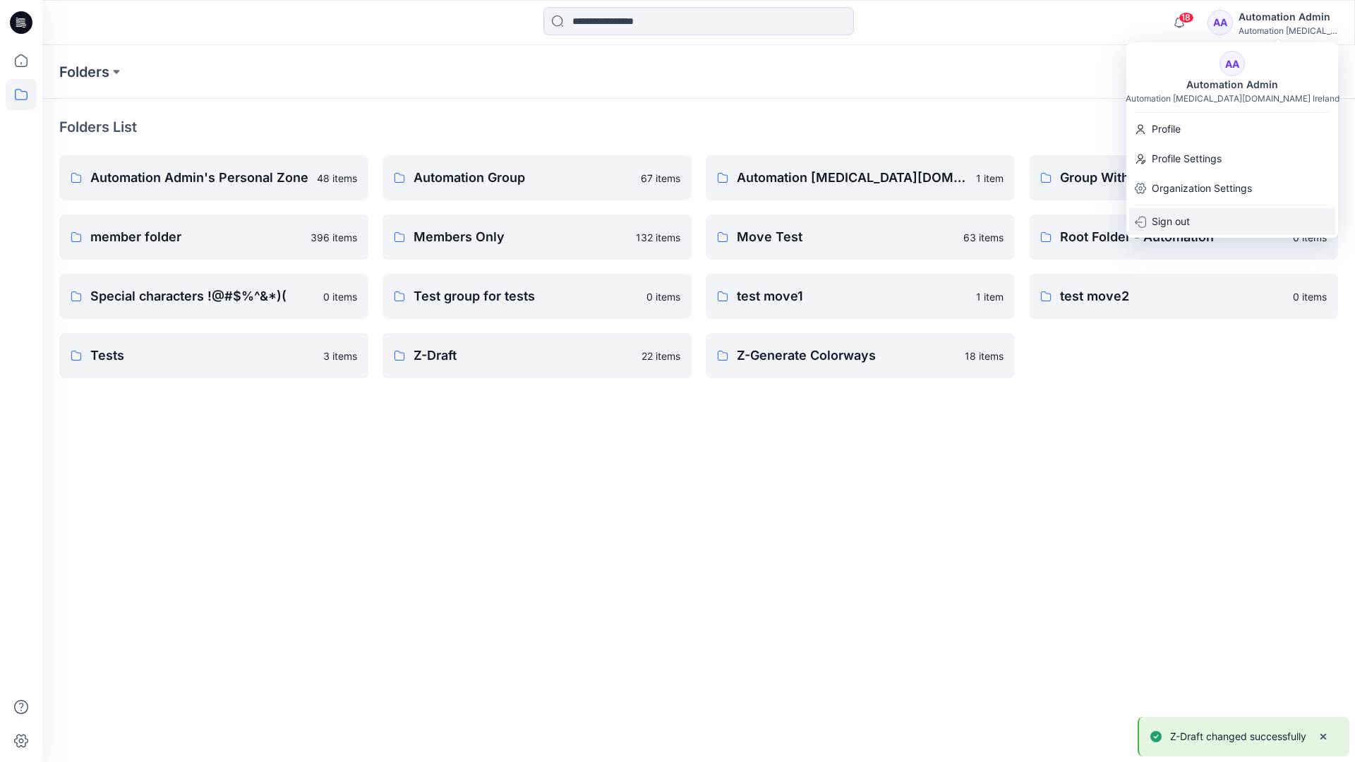
click at [1190, 219] on div "Sign out" at bounding box center [1232, 221] width 206 height 27
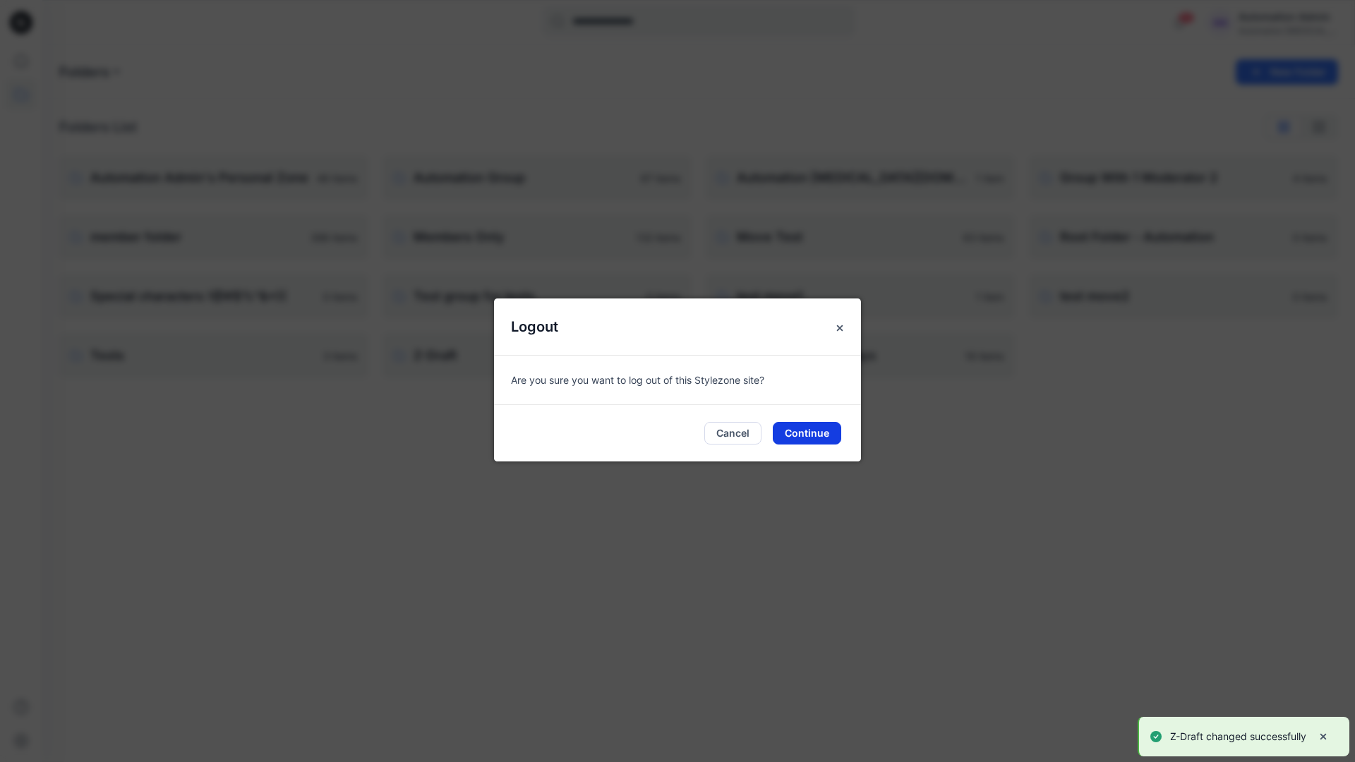
click at [833, 436] on button "Continue" at bounding box center [807, 433] width 68 height 23
